Goal: Task Accomplishment & Management: Manage account settings

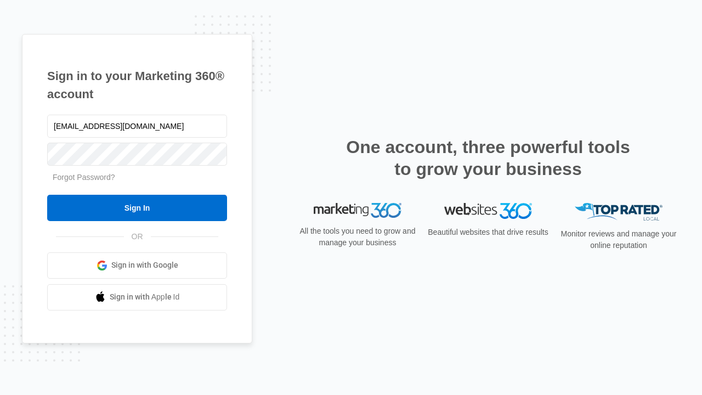
type input "dankie614@gmail.com"
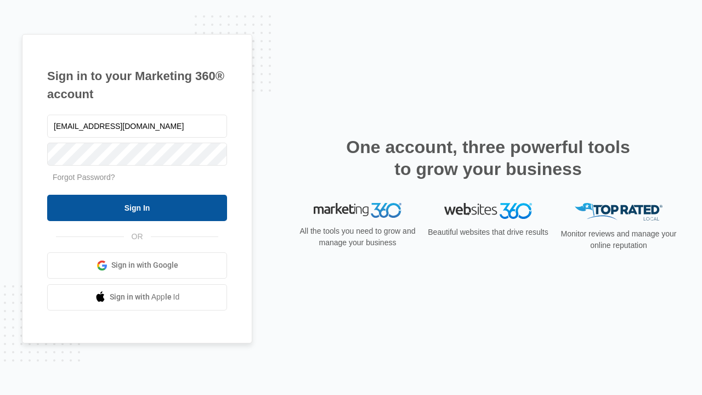
click at [137, 207] on input "Sign In" at bounding box center [137, 208] width 180 height 26
